Goal: Check status: Check status

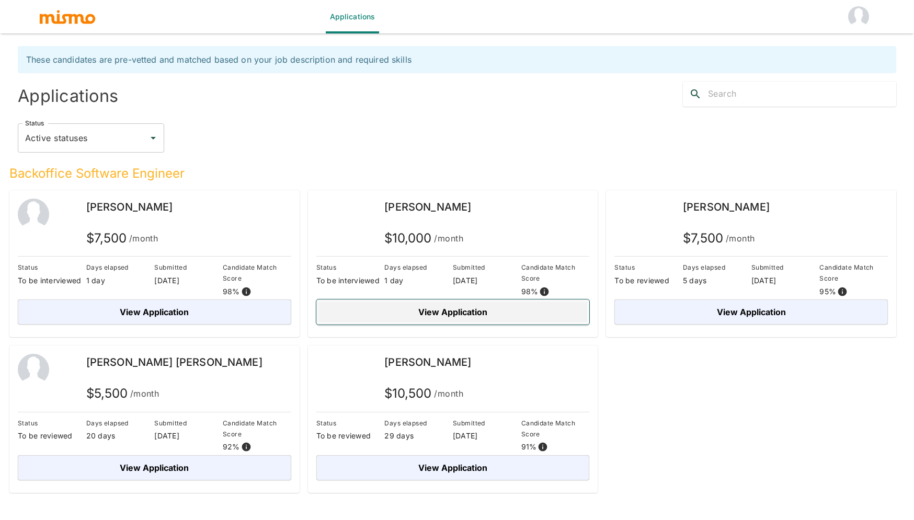
click at [411, 315] on button "View Application" at bounding box center [452, 311] width 273 height 25
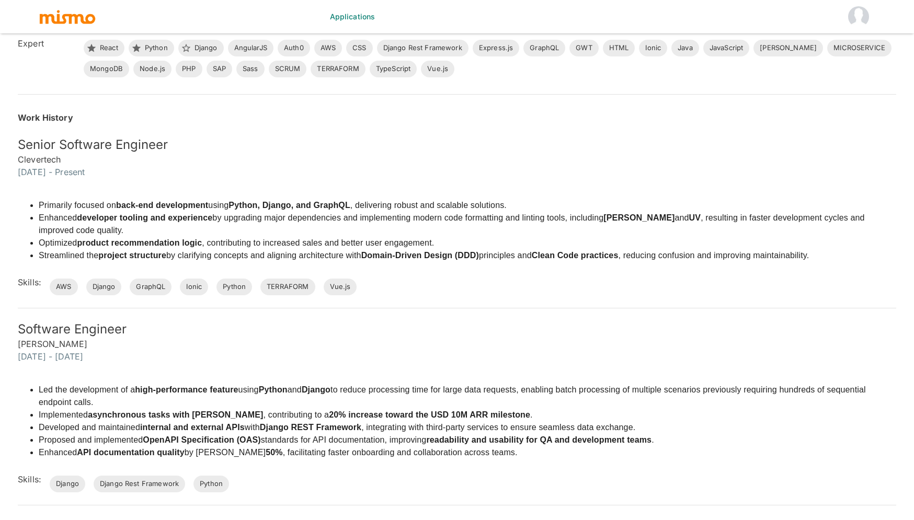
scroll to position [263, 0]
